Goal: Information Seeking & Learning: Check status

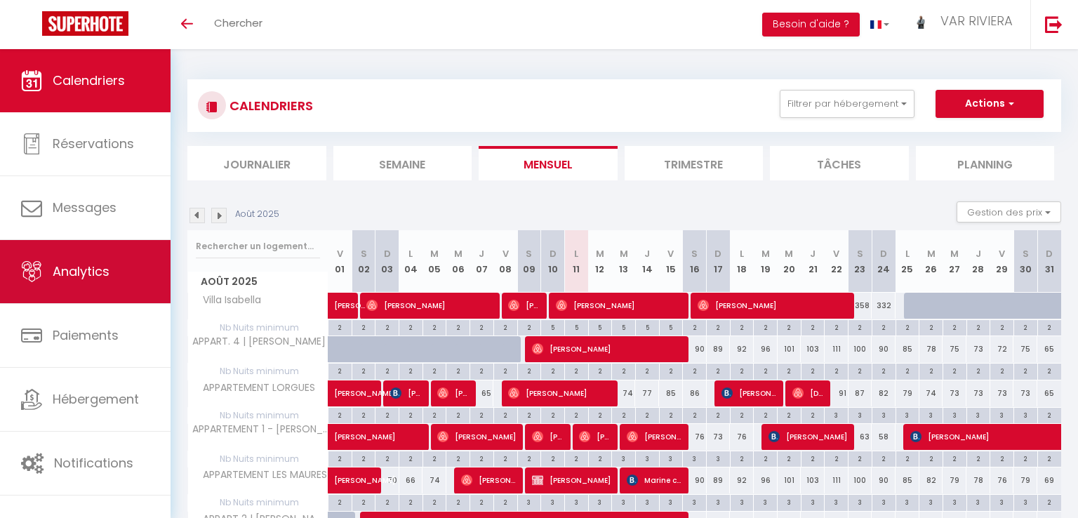
click at [111, 272] on link "Analytics" at bounding box center [85, 271] width 171 height 63
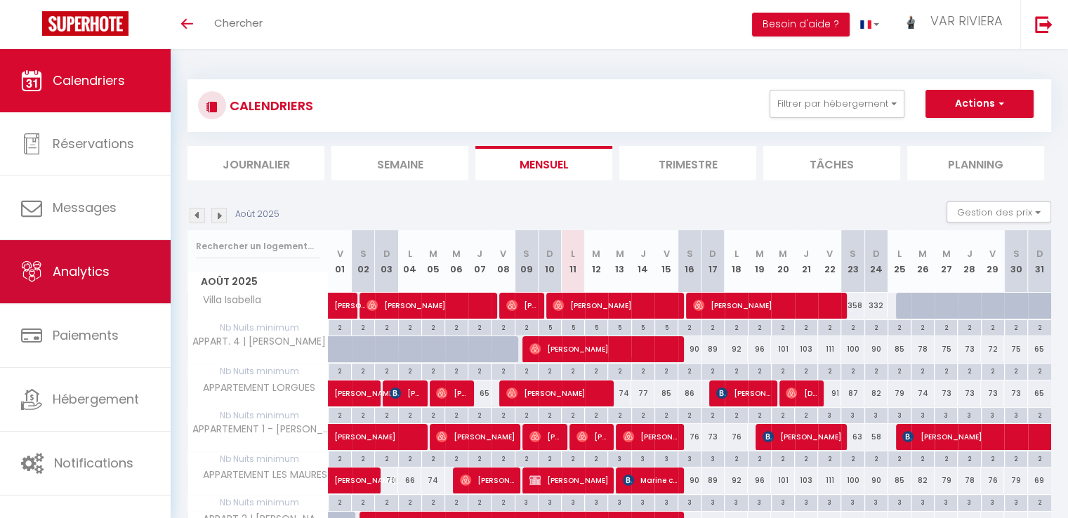
select select "2025"
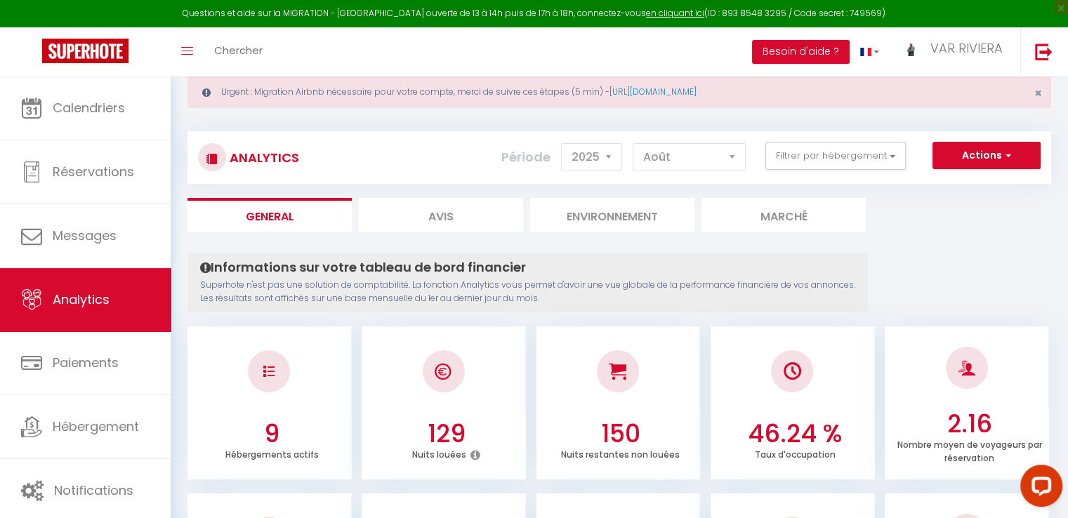
scroll to position [70, 0]
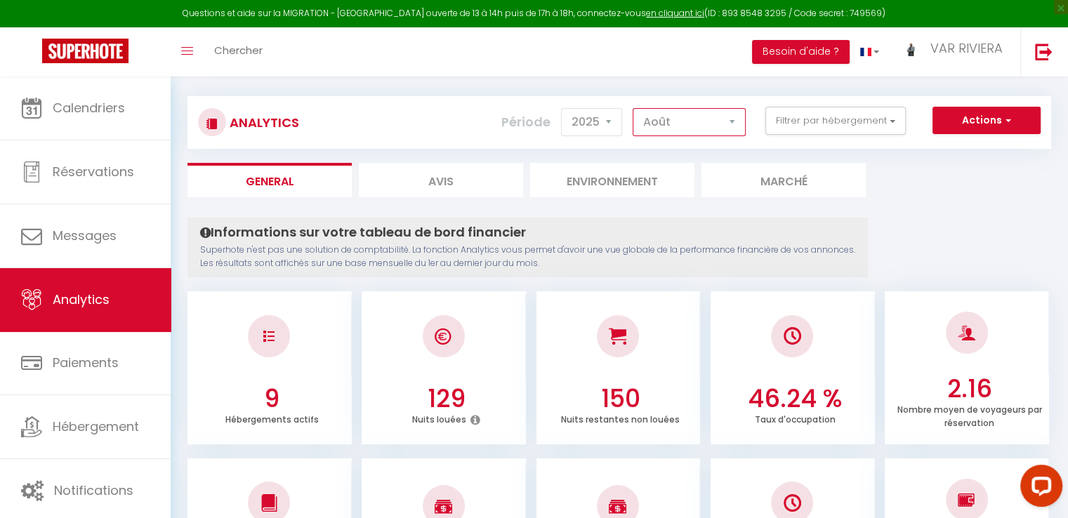
click at [713, 121] on select "[PERSON_NAME] Mars [PERSON_NAME] Juin Juillet Août Septembre Octobre Novembre D…" at bounding box center [689, 122] width 113 height 28
click at [633, 108] on select "[PERSON_NAME] Mars [PERSON_NAME] Juin Juillet Août Septembre Octobre Novembre D…" at bounding box center [689, 122] width 113 height 28
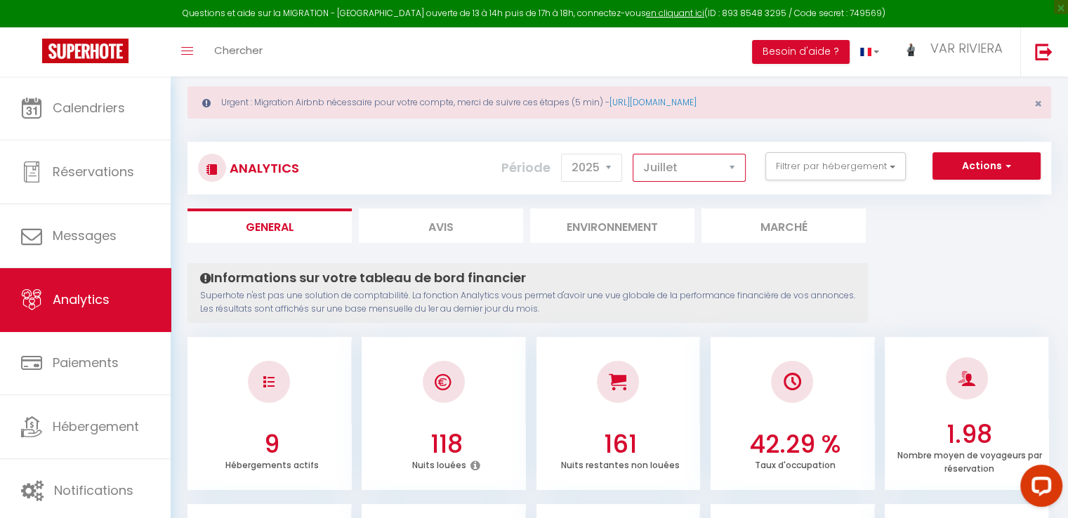
scroll to position [0, 0]
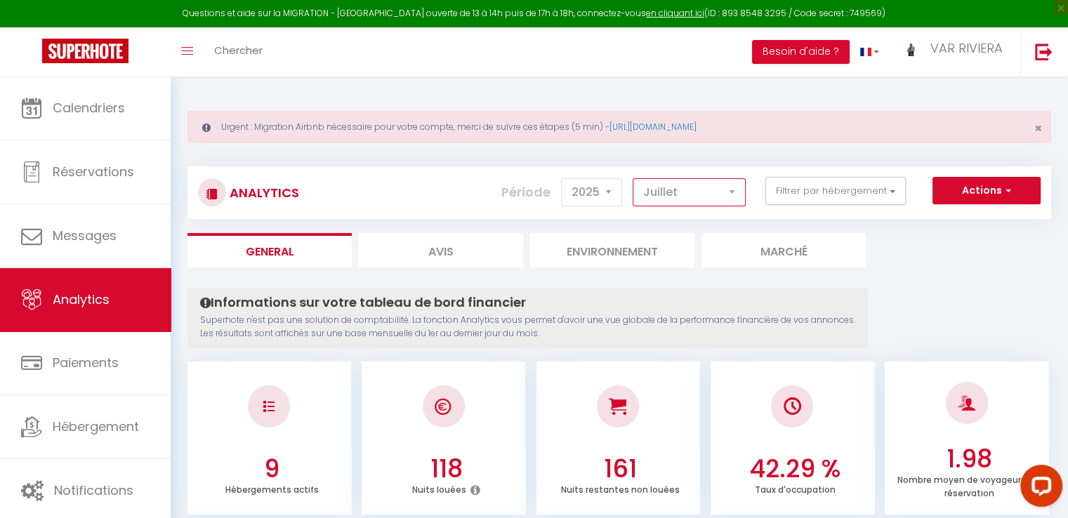
click at [698, 197] on select "[PERSON_NAME] Mars [PERSON_NAME] Juin Juillet Août Septembre Octobre Novembre D…" at bounding box center [689, 192] width 113 height 28
select select "8"
click at [633, 178] on select "[PERSON_NAME] Mars [PERSON_NAME] Juin Juillet Août Septembre Octobre Novembre D…" at bounding box center [689, 192] width 113 height 28
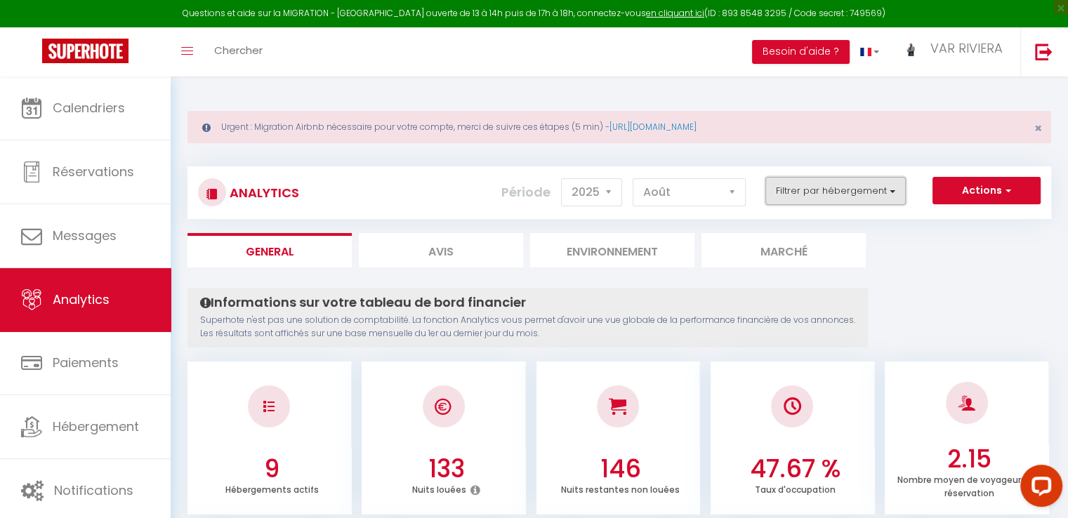
click at [873, 189] on button "Filtrer par hébergement" at bounding box center [835, 191] width 140 height 28
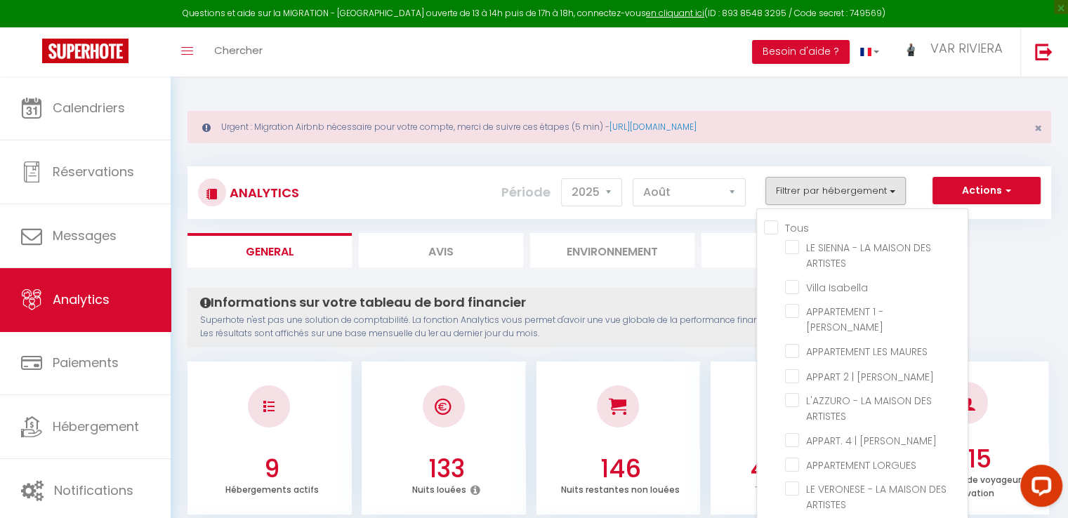
click at [855, 453] on li "APPARTEMENT LORGUES" at bounding box center [876, 465] width 183 height 25
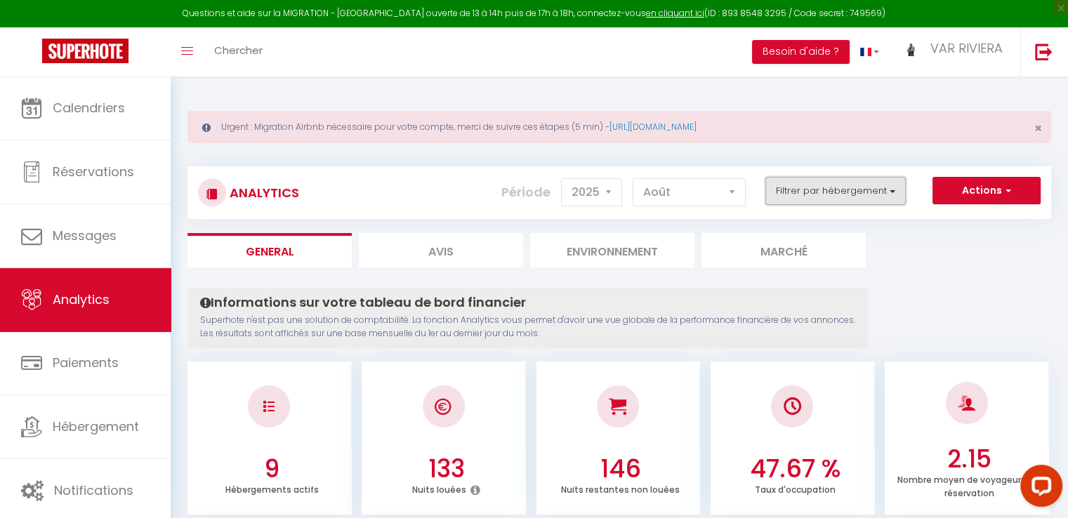
drag, startPoint x: 878, startPoint y: 194, endPoint x: 884, endPoint y: 204, distance: 12.3
click at [878, 194] on button "Filtrer par hébergement" at bounding box center [835, 191] width 140 height 28
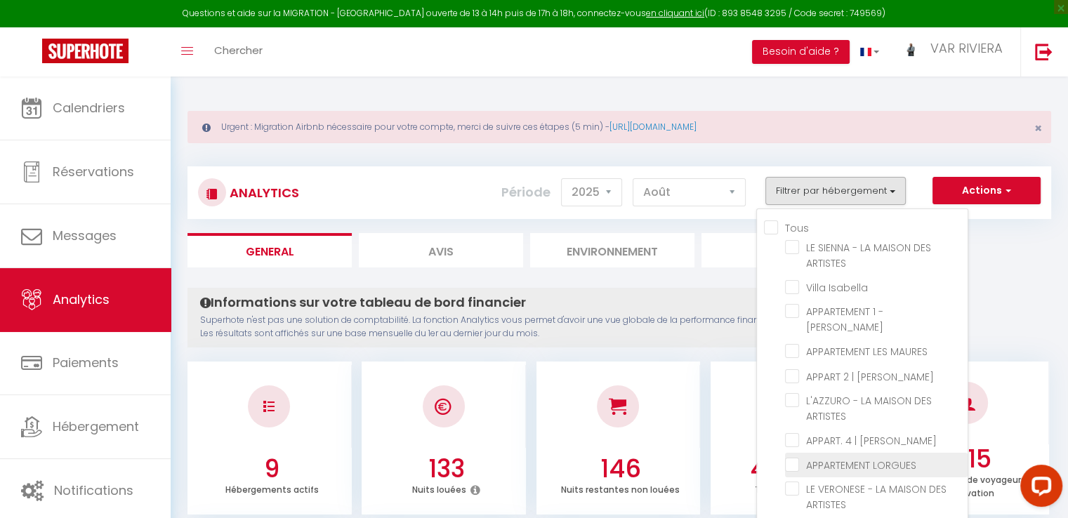
click at [850, 457] on LORGUES "checkbox" at bounding box center [876, 464] width 183 height 14
checkbox LORGUES "true"
checkbox ARTISTES "false"
checkbox Isabella "false"
checkbox PHILIS "false"
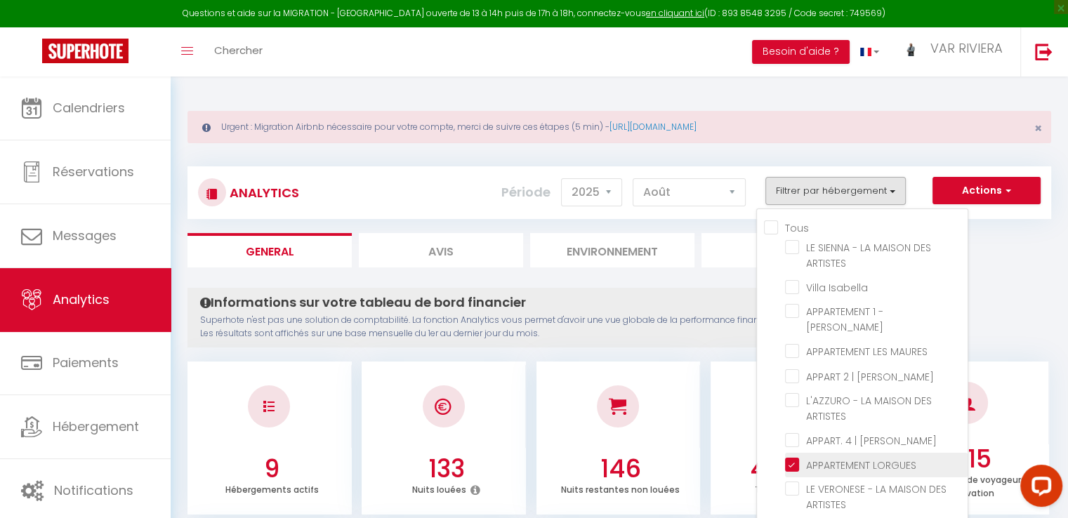
checkbox MAURES "false"
checkbox PHILIS "false"
checkbox ARTISTES "false"
checkbox Philis "false"
checkbox ARTISTES "false"
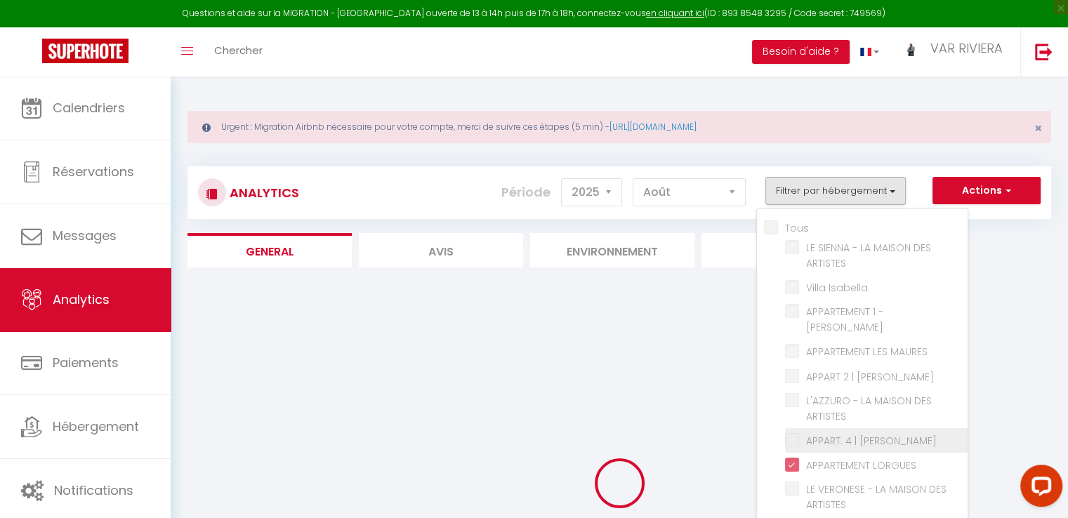
checkbox ARTISTES "false"
checkbox Isabella "false"
checkbox PHILIS "false"
checkbox MAURES "false"
checkbox PHILIS "false"
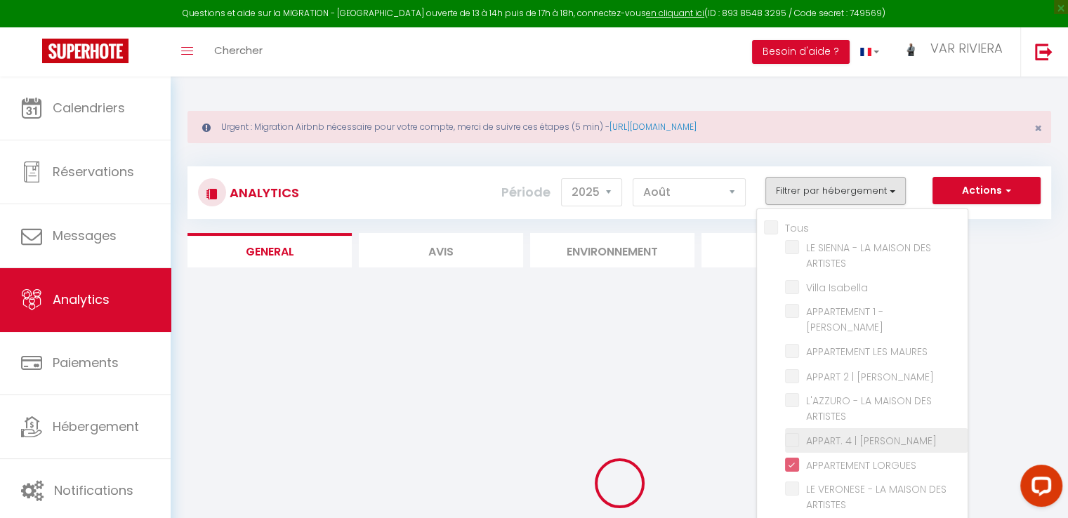
checkbox ARTISTES "false"
checkbox Philis "false"
checkbox ARTISTES "false"
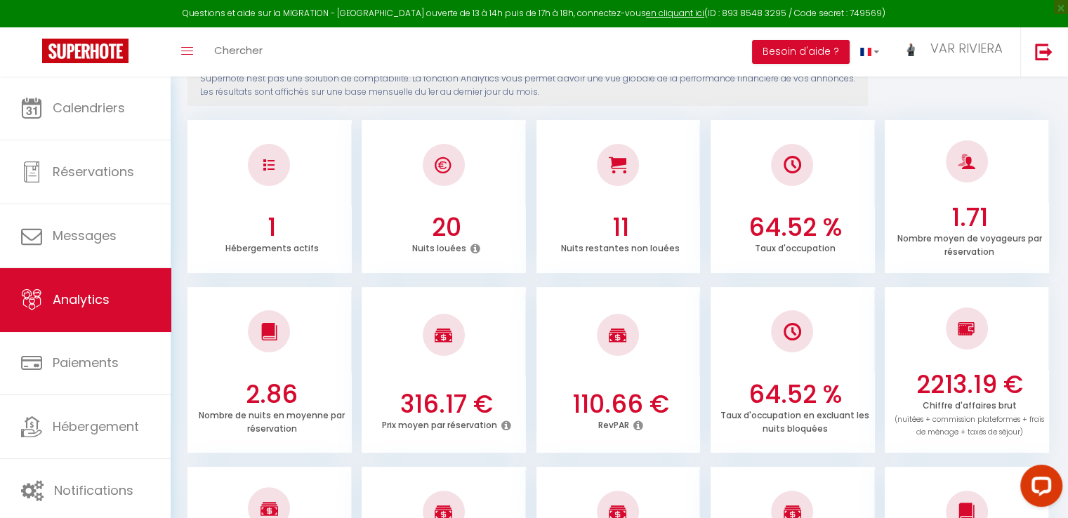
scroll to position [265, 0]
